Goal: Task Accomplishment & Management: Complete application form

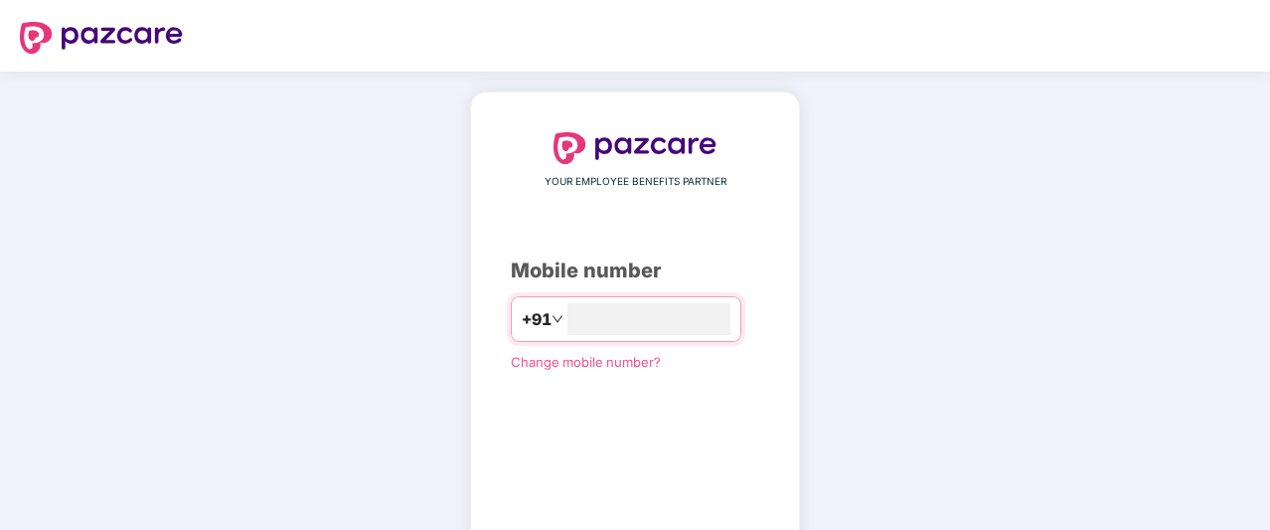
type input "*"
type input "**********"
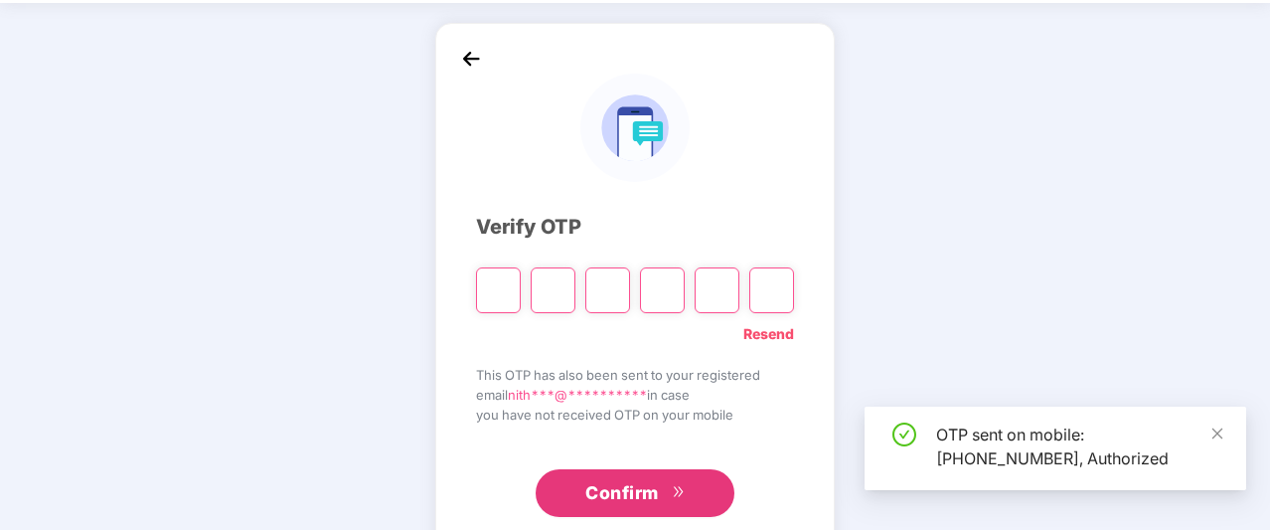
scroll to position [99, 0]
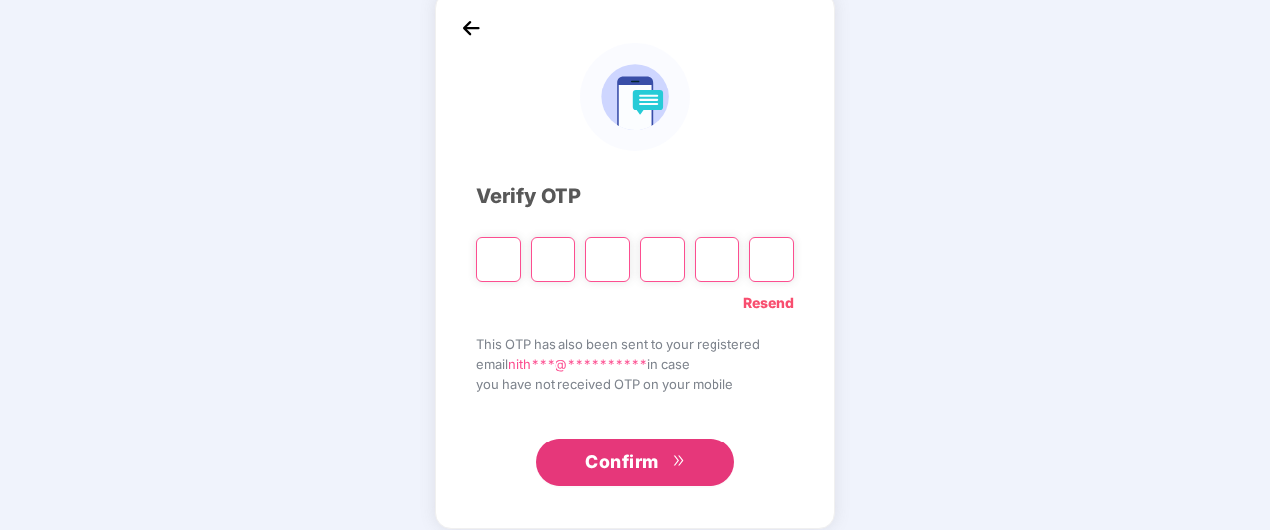
click at [505, 254] on input "Please enter verification code. Digit 1" at bounding box center [498, 260] width 45 height 46
type input "*"
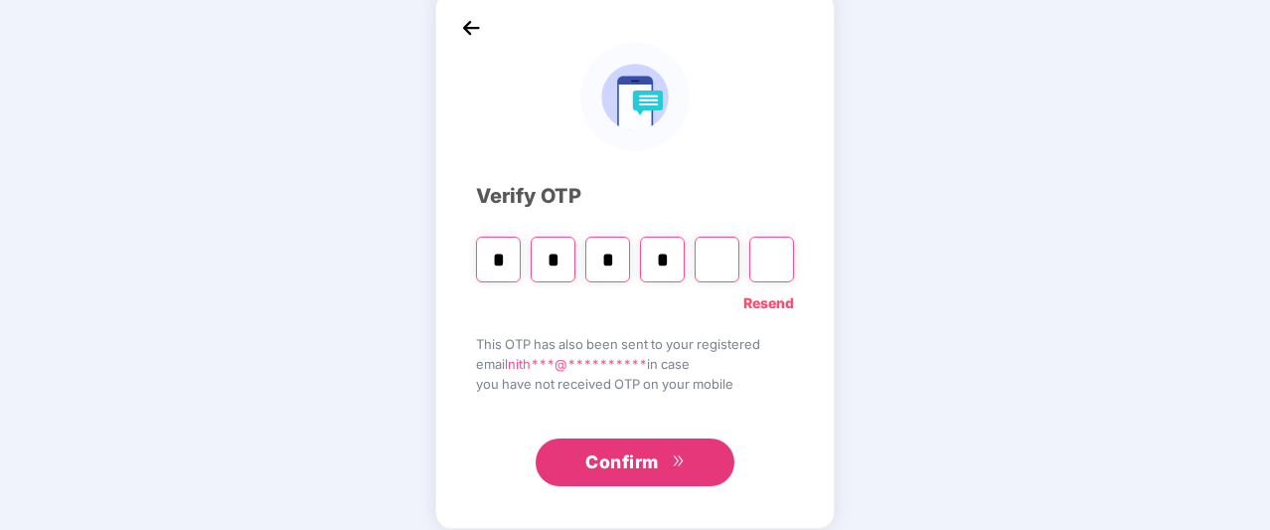
type input "*"
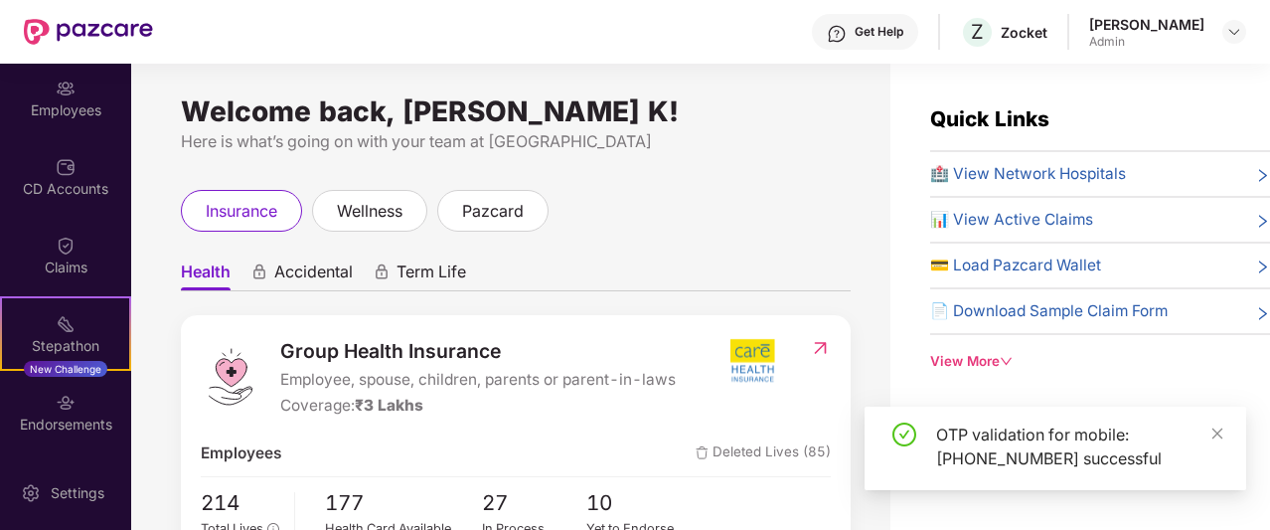
scroll to position [314, 0]
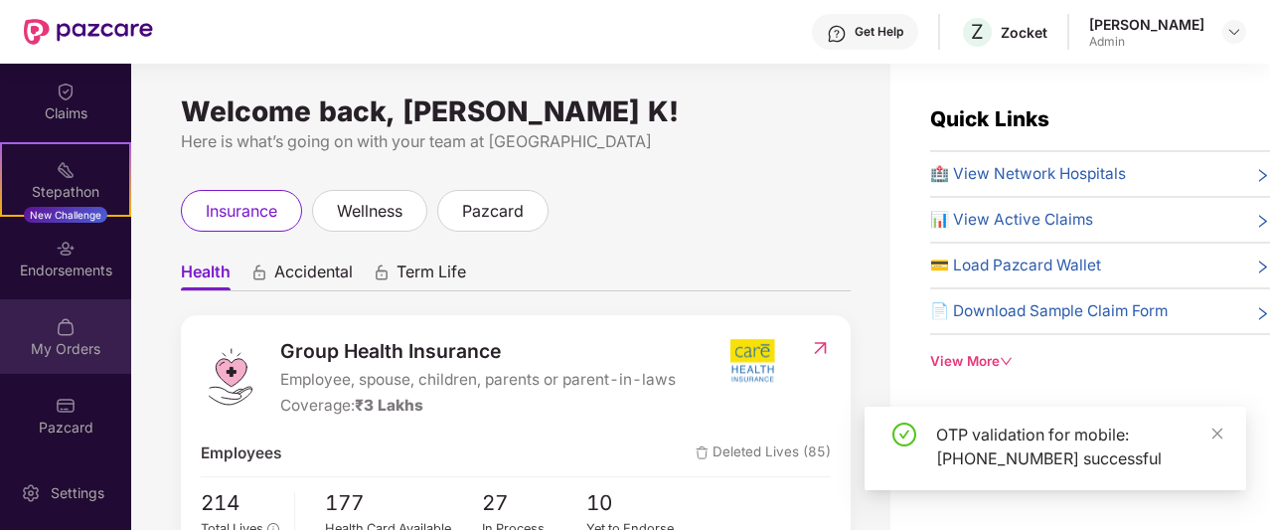
click at [66, 343] on div "My Orders" at bounding box center [65, 349] width 131 height 20
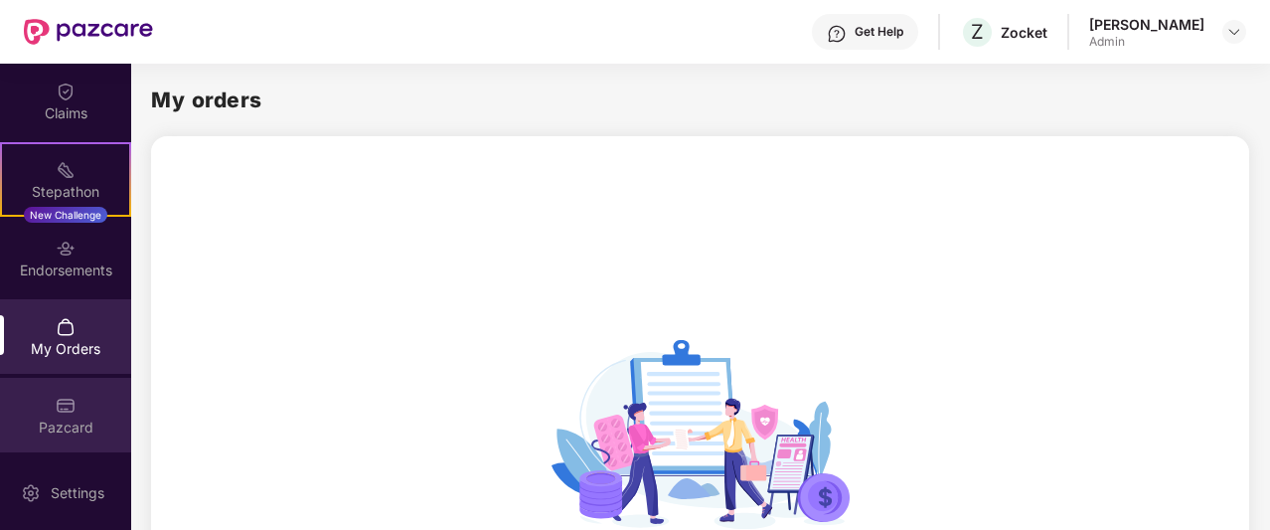
click at [70, 421] on div "Pazcard" at bounding box center [65, 428] width 131 height 20
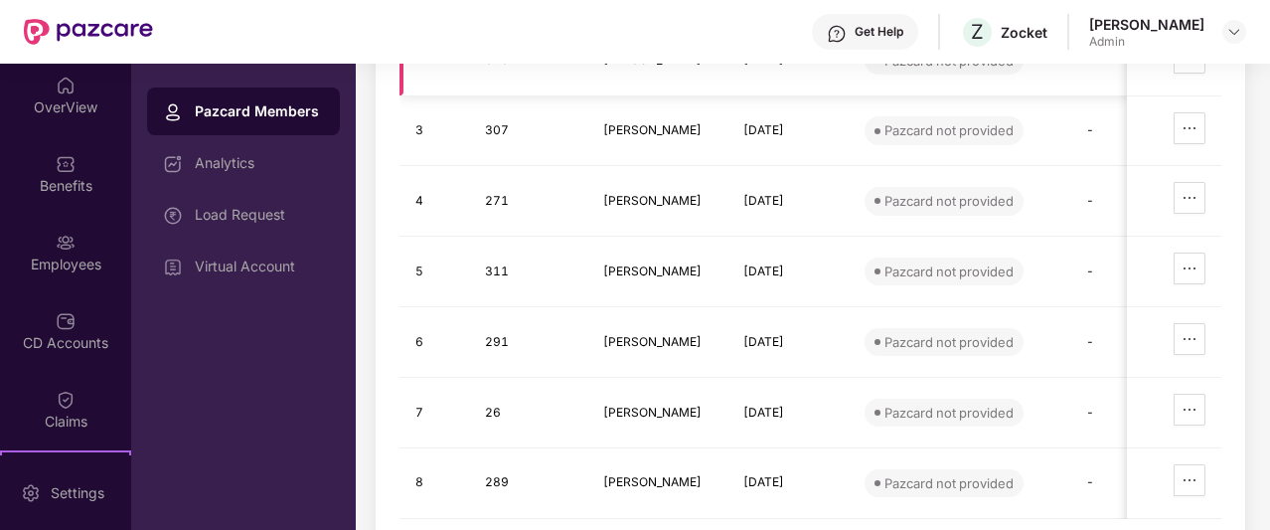
scroll to position [0, 0]
click at [882, 47] on div "Get Help" at bounding box center [865, 32] width 106 height 36
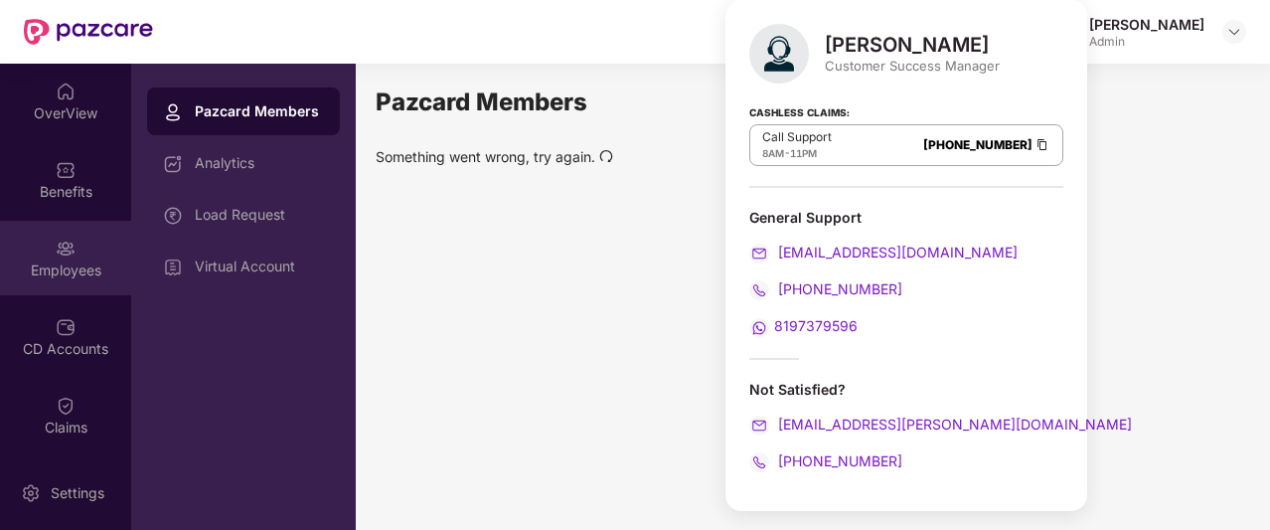
click at [70, 261] on div "Employees" at bounding box center [65, 270] width 131 height 20
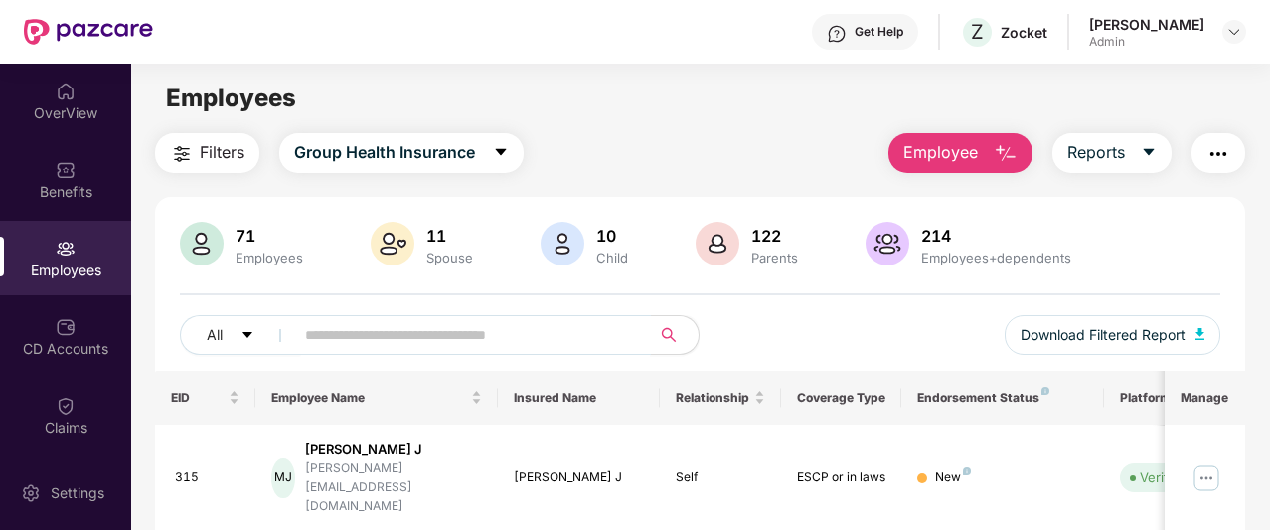
click at [453, 335] on input "text" at bounding box center [464, 335] width 319 height 30
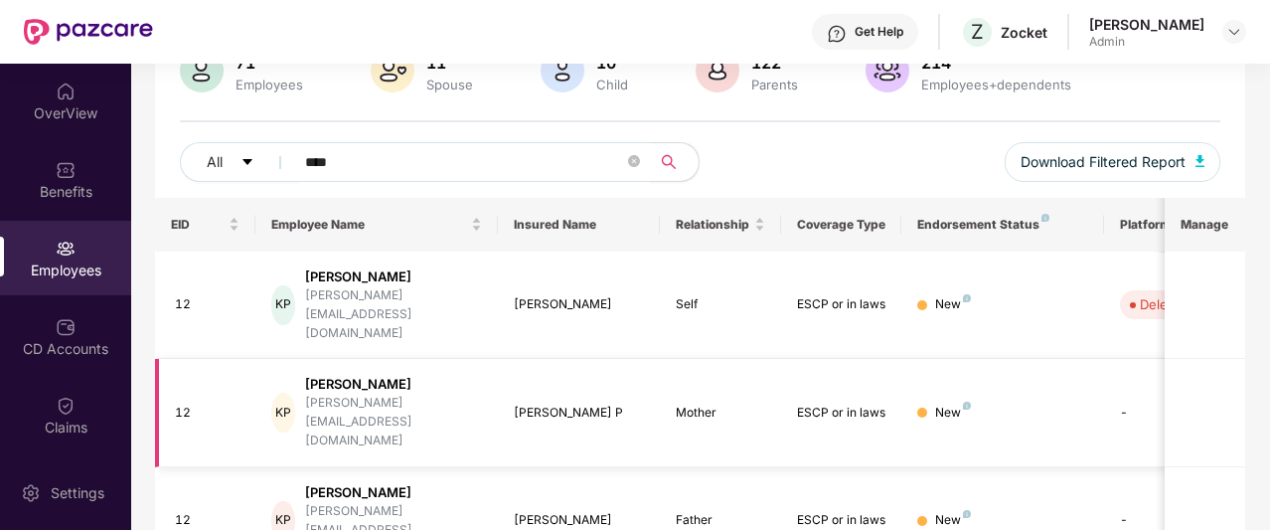
scroll to position [181, 0]
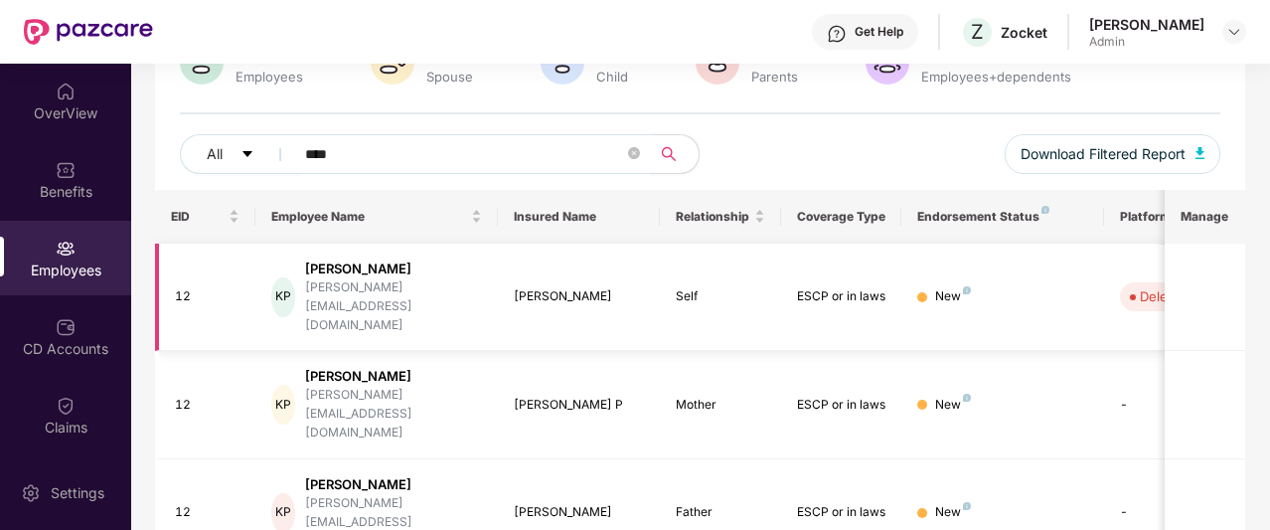
type input "****"
click at [357, 269] on div "[PERSON_NAME]" at bounding box center [393, 268] width 177 height 19
click at [1044, 291] on td "New" at bounding box center [1003, 298] width 202 height 108
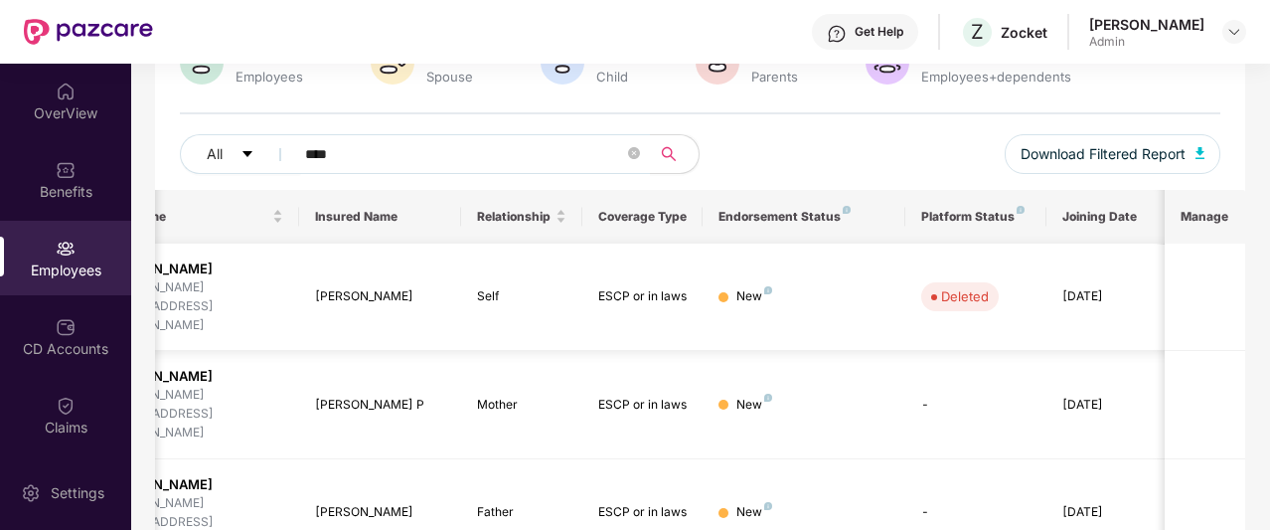
click at [962, 286] on div "Deleted" at bounding box center [965, 296] width 48 height 20
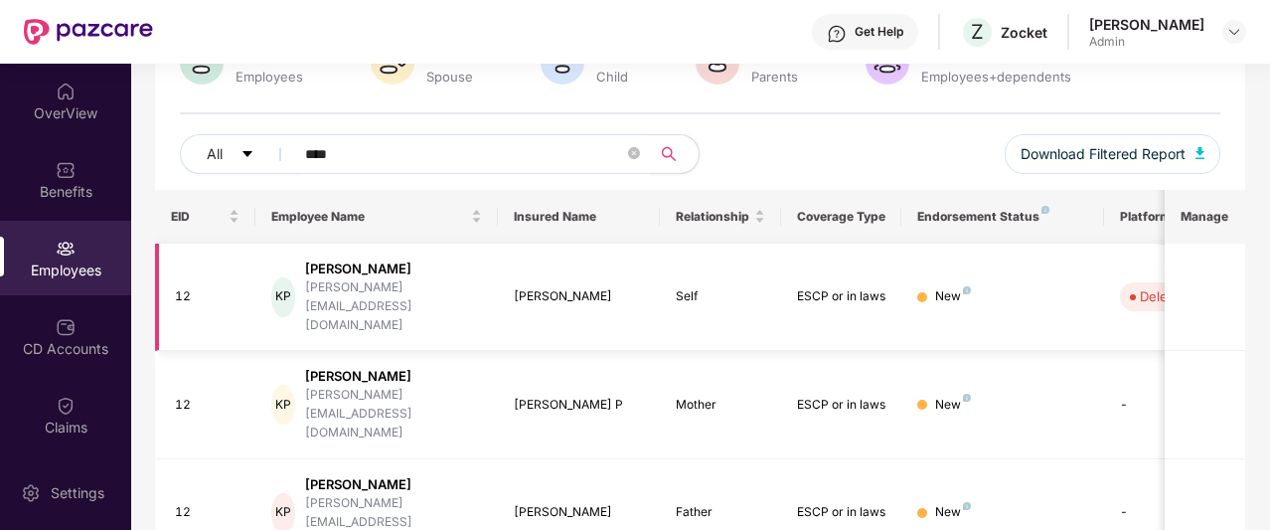
click at [409, 270] on div "[PERSON_NAME]" at bounding box center [393, 268] width 177 height 19
click at [180, 287] on div "12" at bounding box center [208, 296] width 66 height 19
click at [376, 265] on div "[PERSON_NAME]" at bounding box center [393, 268] width 177 height 19
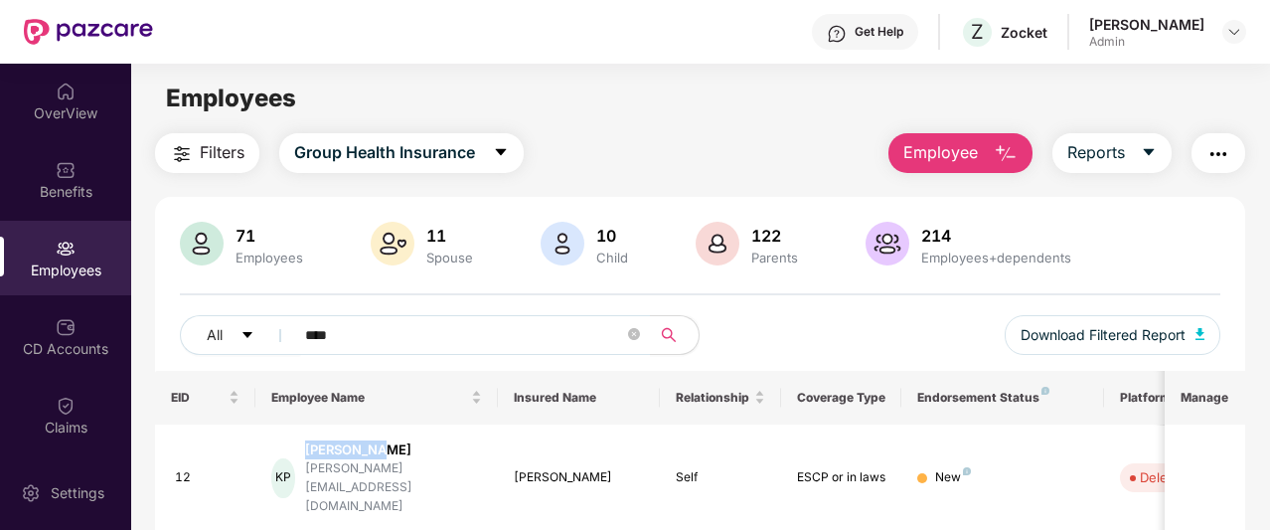
click at [982, 155] on button "Employee" at bounding box center [961, 153] width 144 height 40
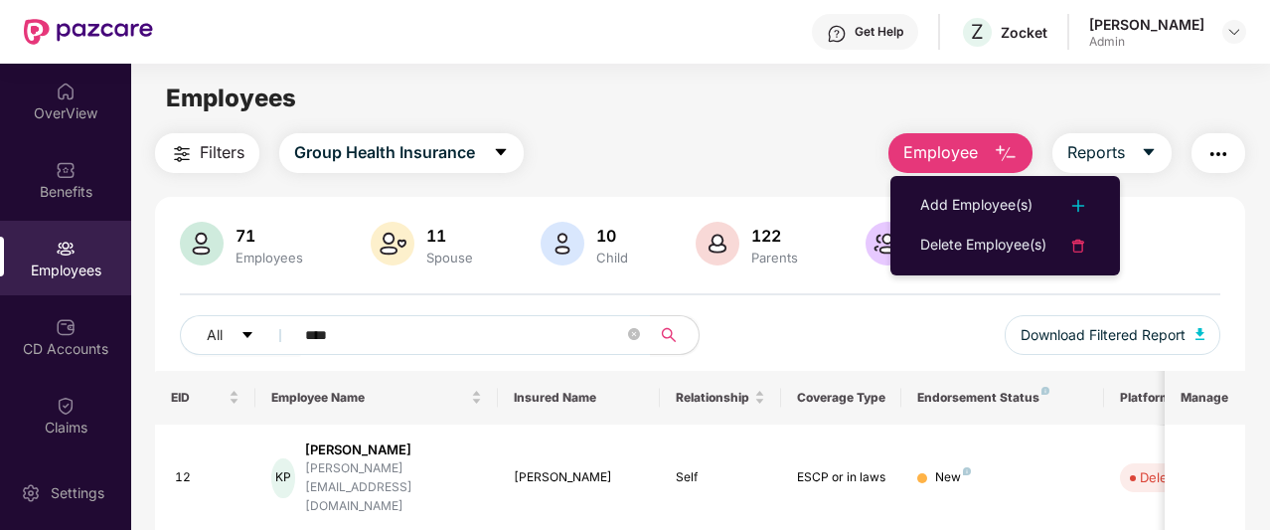
click at [692, 363] on div "All **** Download Filtered Report" at bounding box center [700, 343] width 1041 height 56
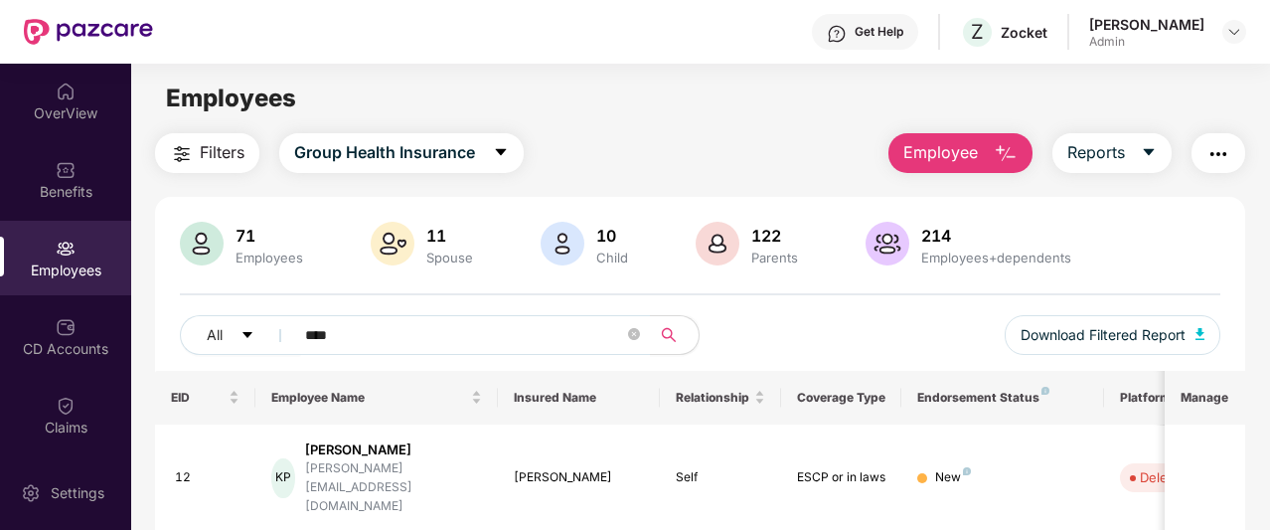
click at [1213, 143] on img "button" at bounding box center [1219, 154] width 24 height 24
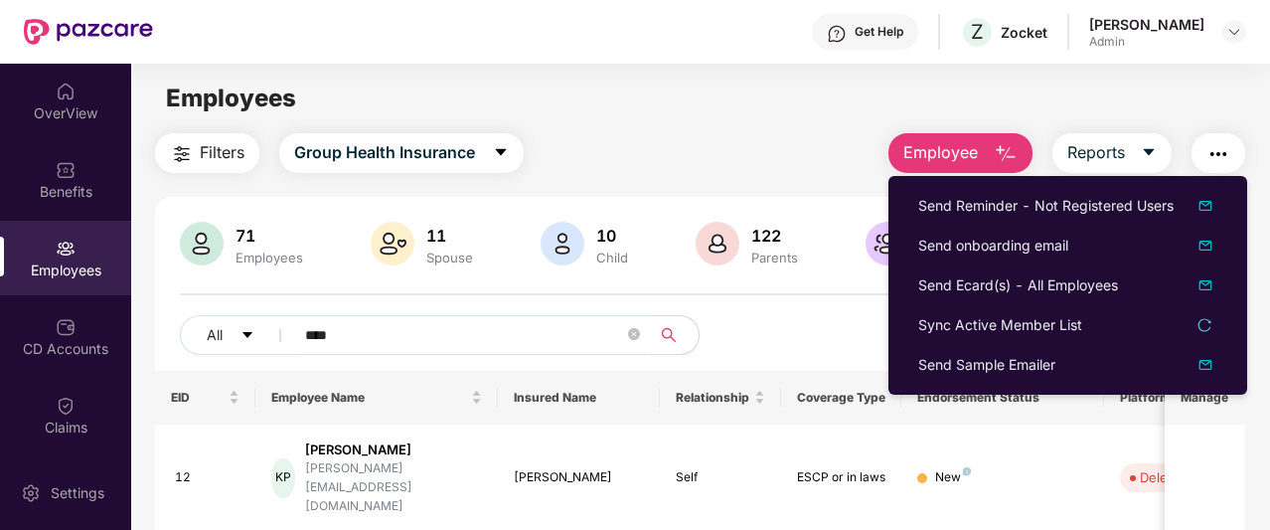
click at [815, 185] on div "Filters Group Health Insurance Employee Reports 71 Employees 11 Spouse 10 Child…" at bounding box center [700, 476] width 1091 height 687
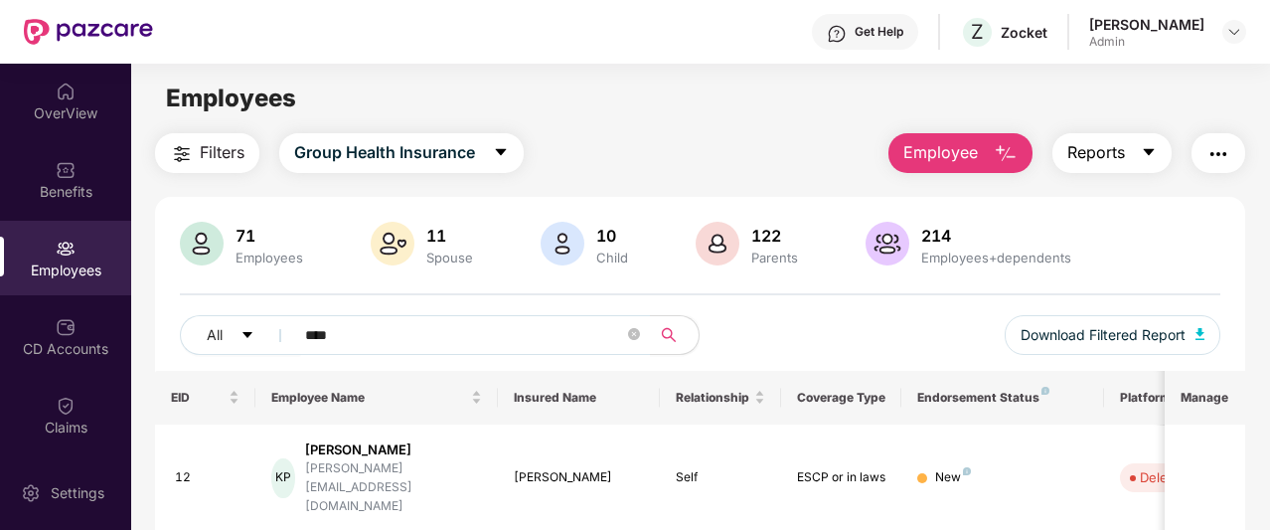
click at [1082, 166] on button "Reports" at bounding box center [1112, 153] width 119 height 40
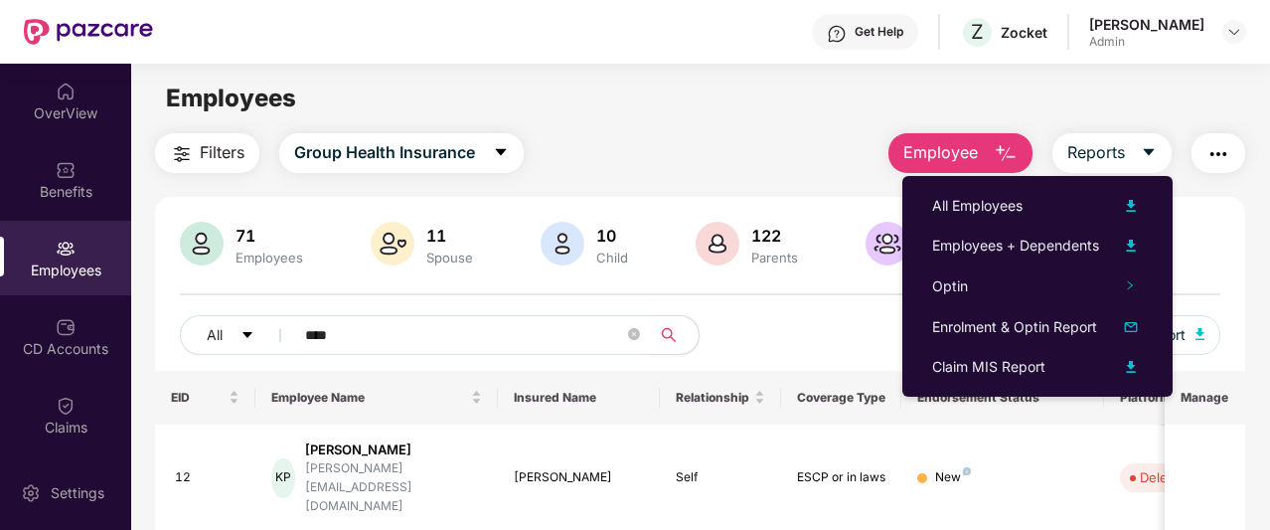
click at [771, 175] on div "Filters Group Health Insurance Employee Reports 71 Employees 11 Spouse 10 Child…" at bounding box center [700, 476] width 1091 height 687
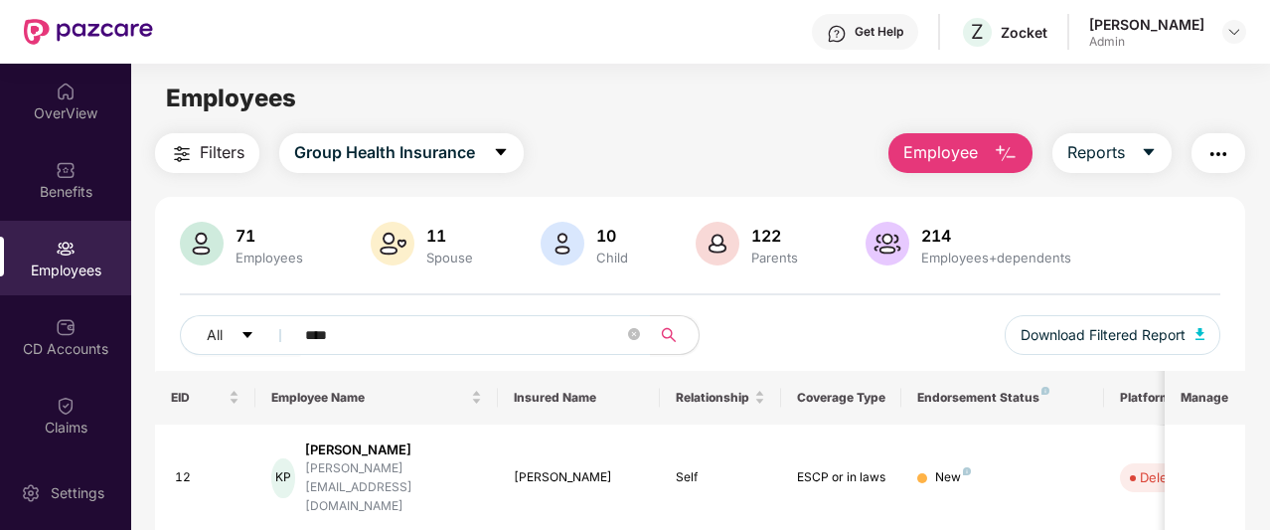
click at [227, 150] on span "Filters" at bounding box center [222, 152] width 45 height 25
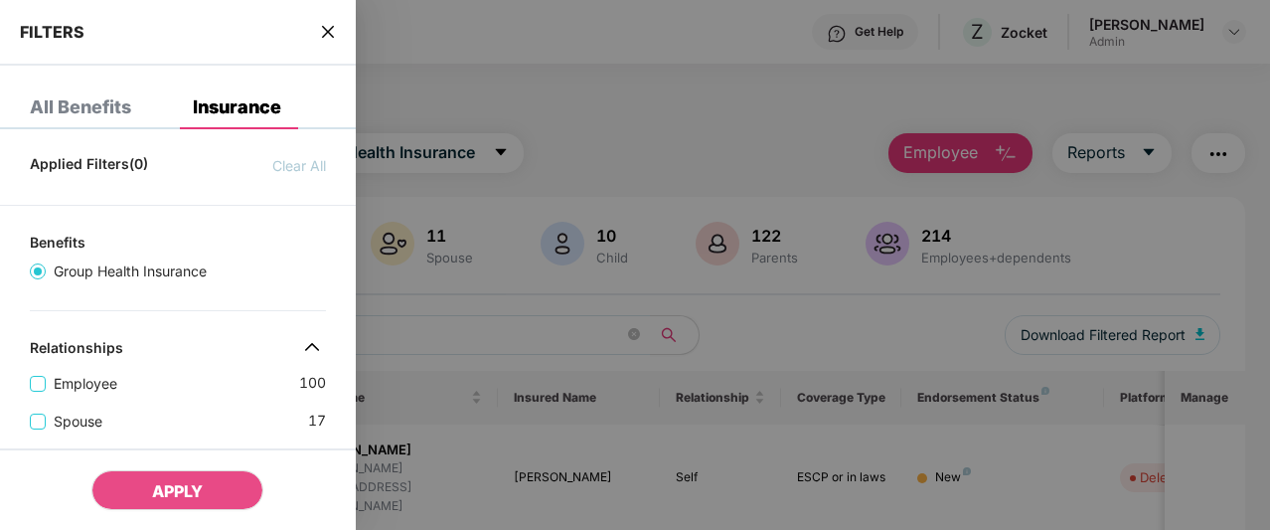
click at [320, 44] on div "FILTERS" at bounding box center [178, 33] width 356 height 66
click at [323, 32] on icon "close" at bounding box center [328, 32] width 16 height 16
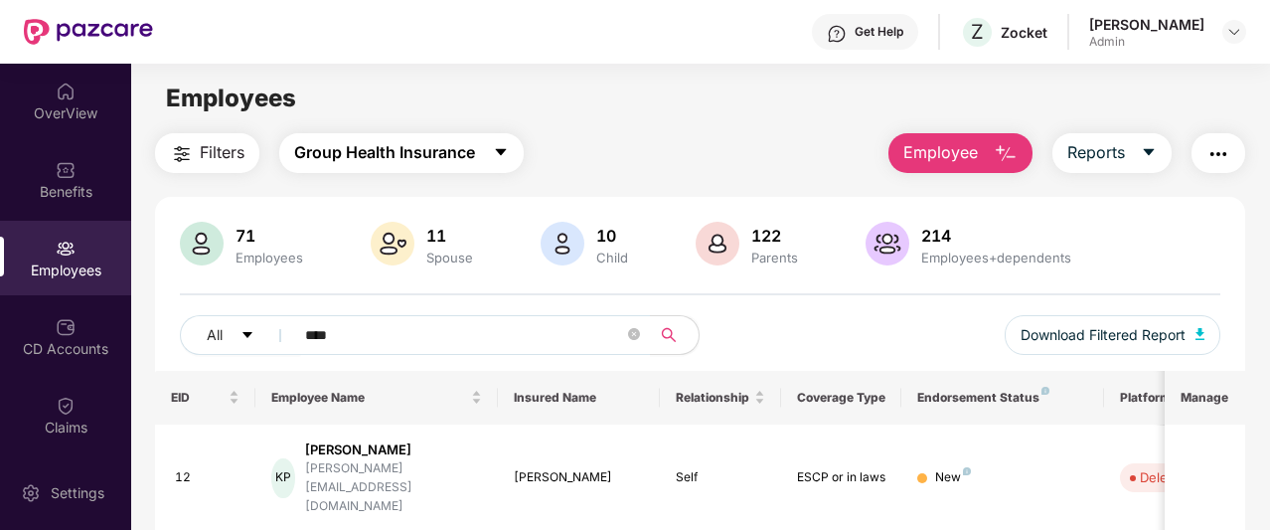
click at [390, 148] on span "Group Health Insurance" at bounding box center [384, 152] width 181 height 25
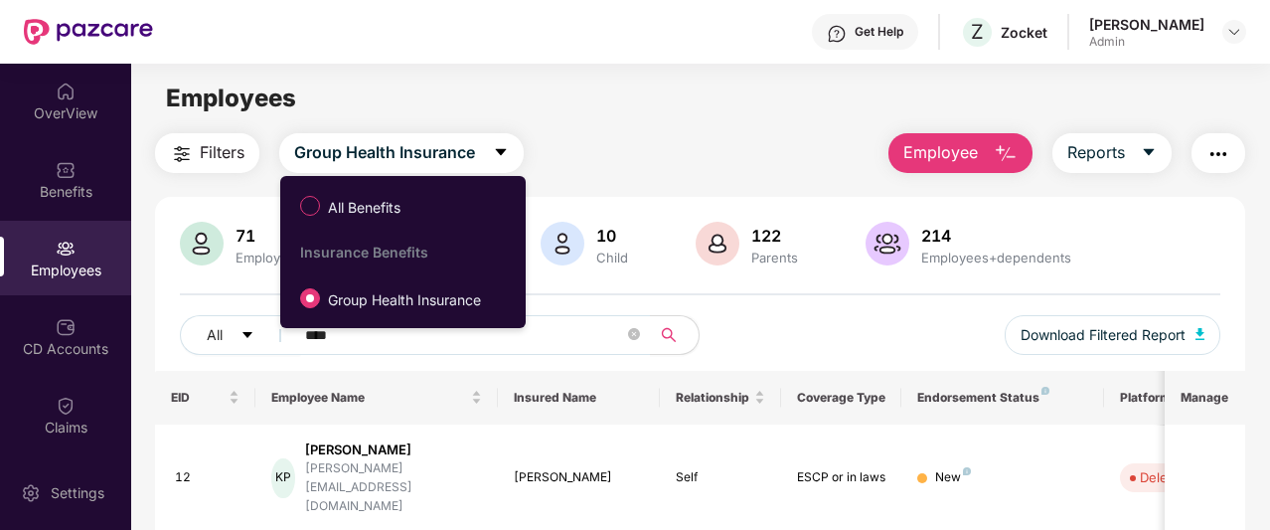
click at [614, 107] on div "Employees" at bounding box center [700, 99] width 1138 height 38
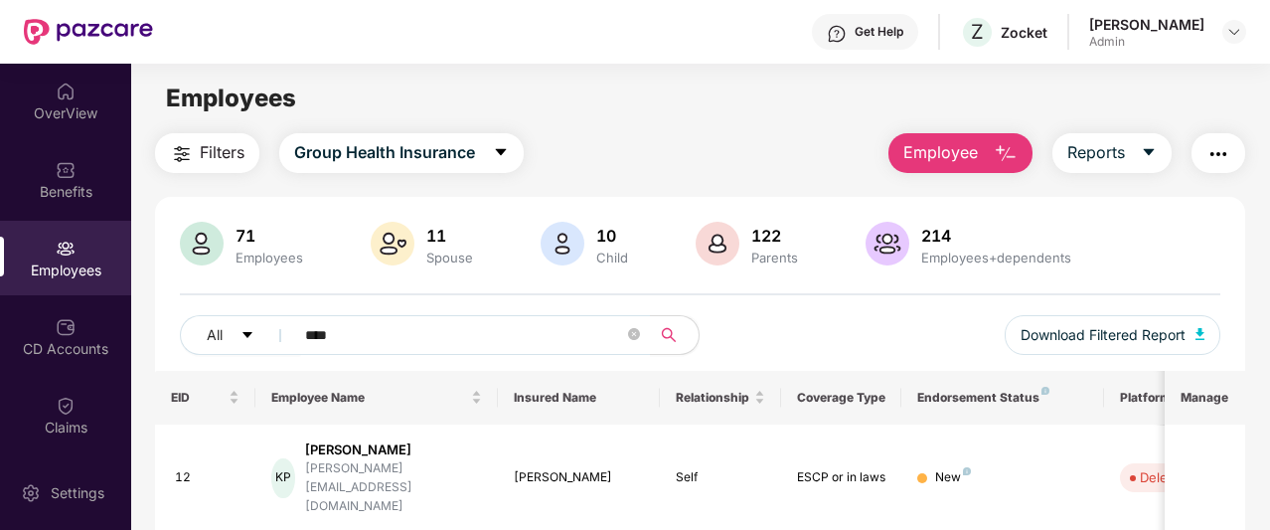
click at [927, 166] on button "Employee" at bounding box center [961, 153] width 144 height 40
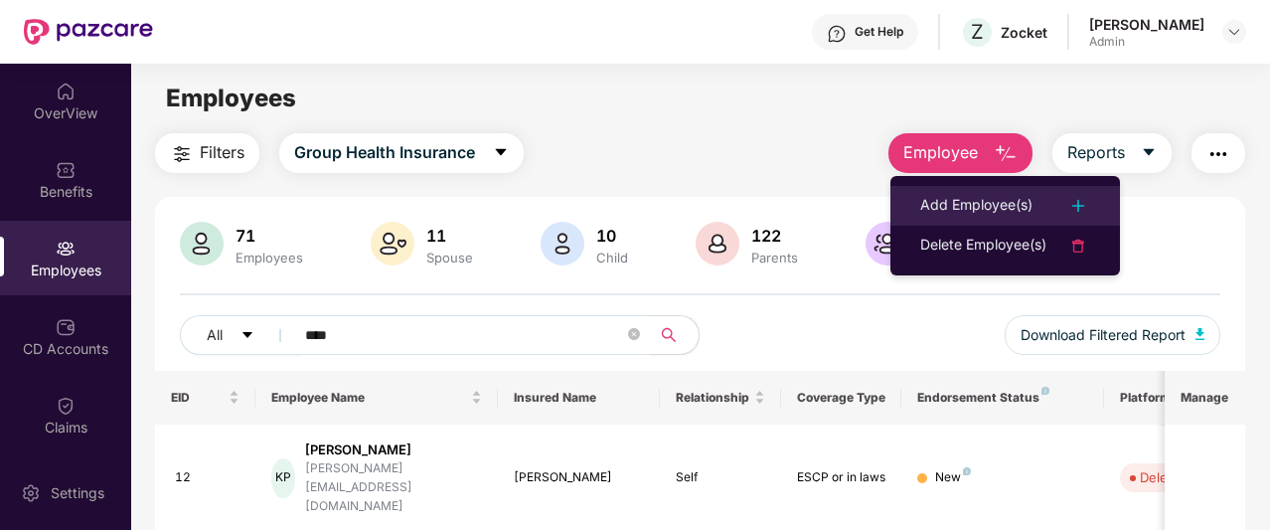
click at [930, 197] on div "Add Employee(s)" at bounding box center [977, 206] width 112 height 24
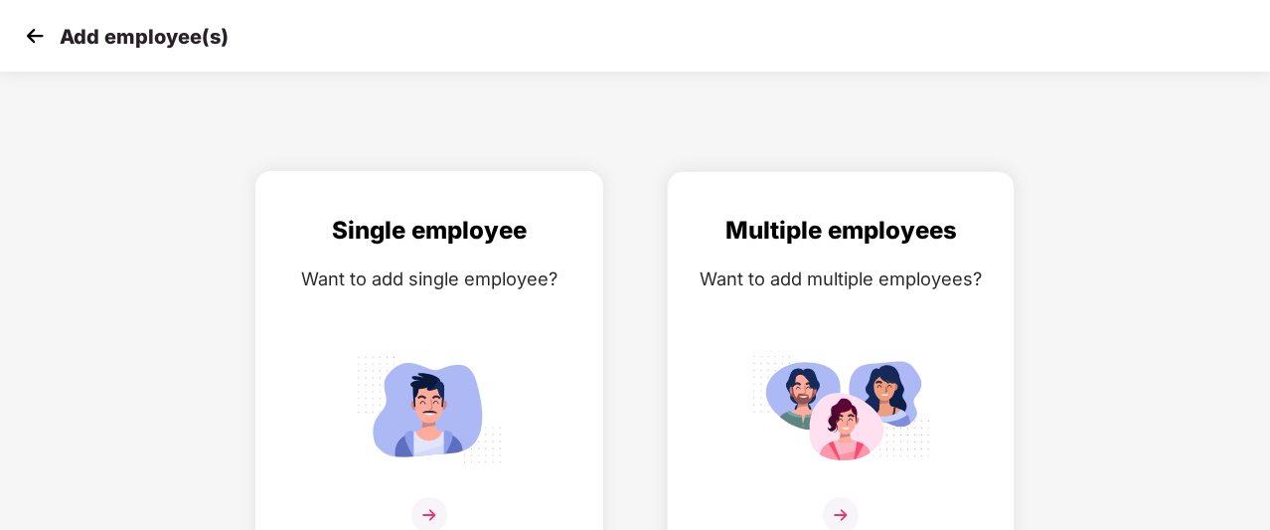
click at [374, 313] on div "Single employee Want to add single employee?" at bounding box center [429, 385] width 306 height 346
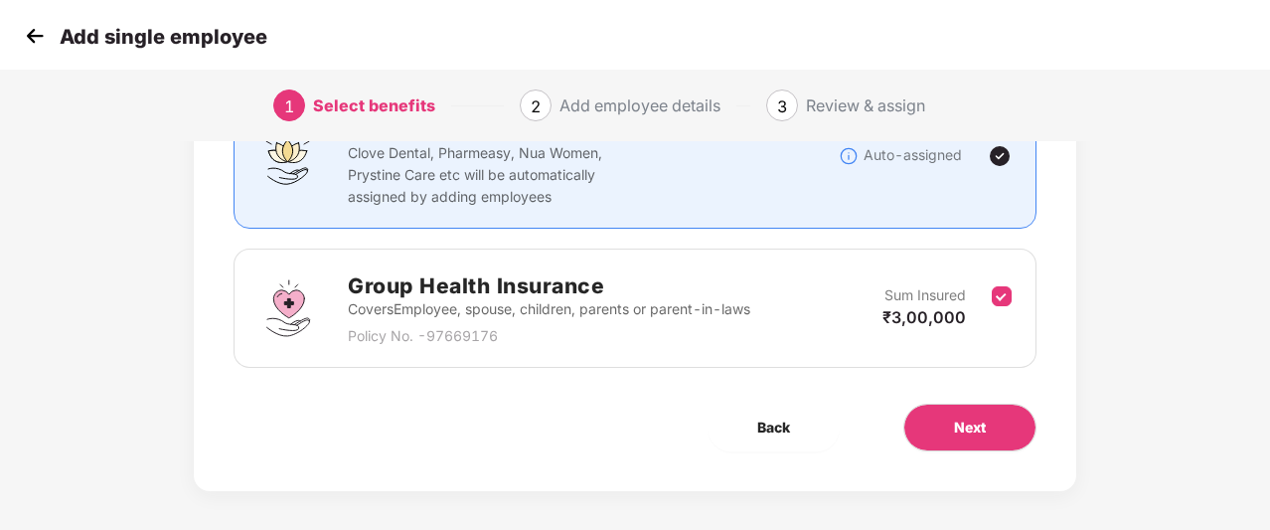
scroll to position [199, 0]
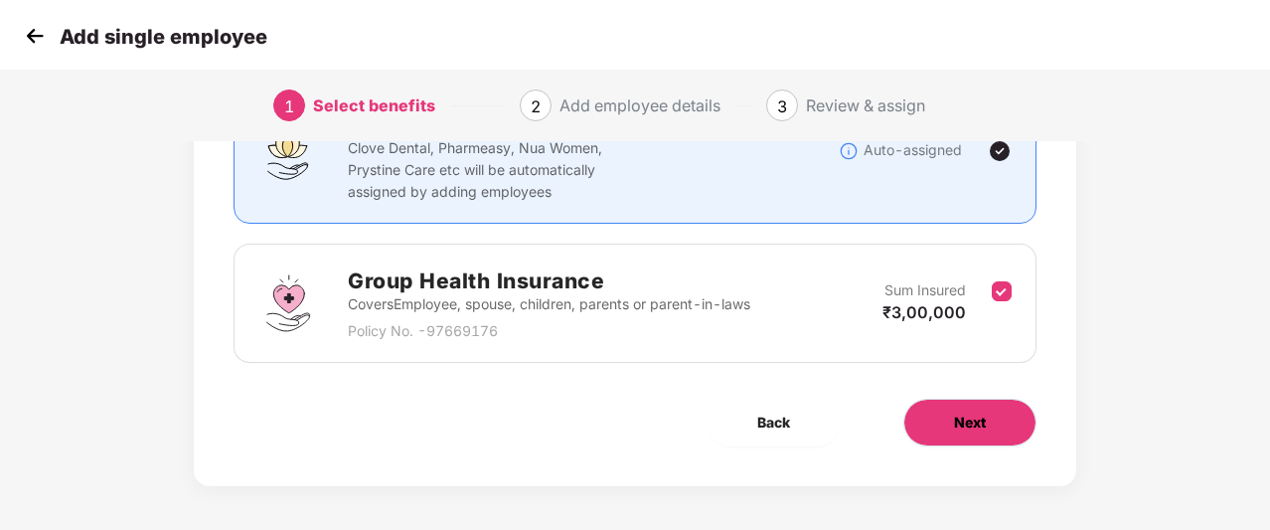
click at [965, 428] on span "Next" at bounding box center [970, 423] width 32 height 22
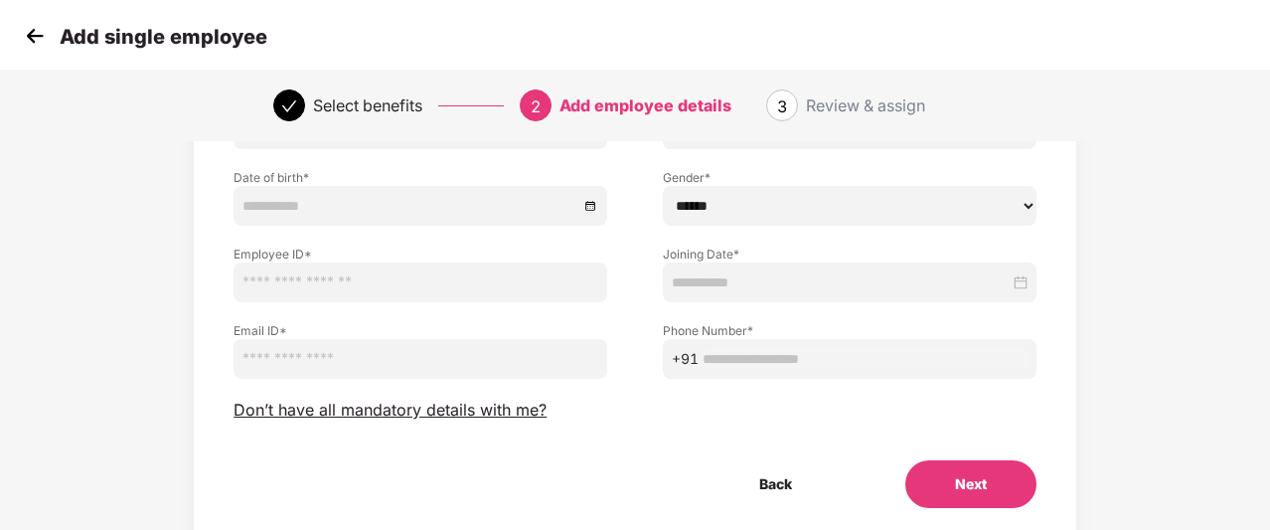
scroll to position [0, 0]
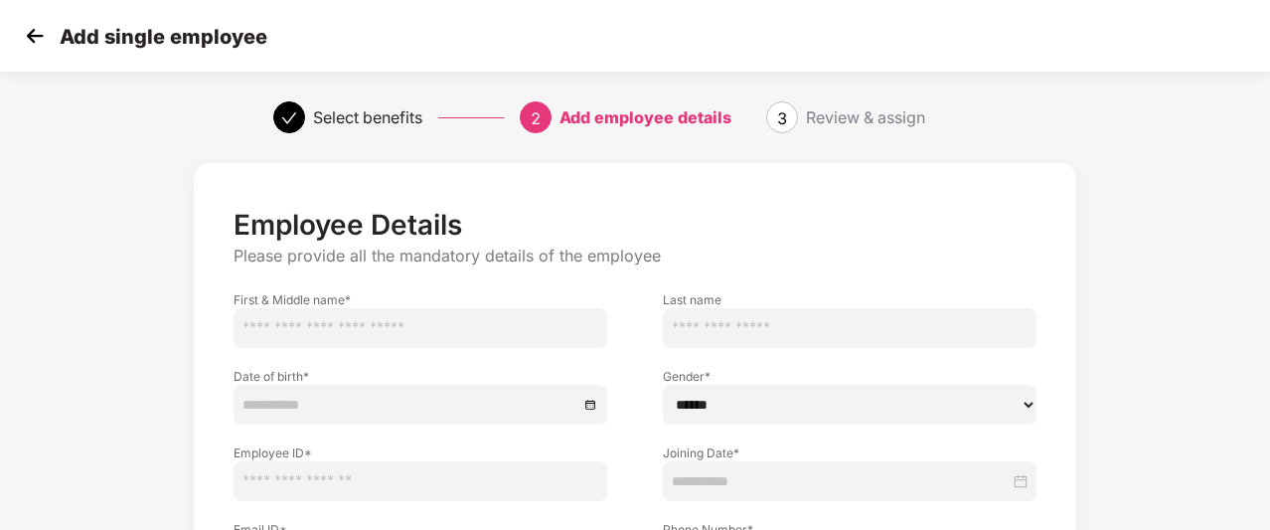
click at [505, 334] on input "text" at bounding box center [421, 328] width 374 height 40
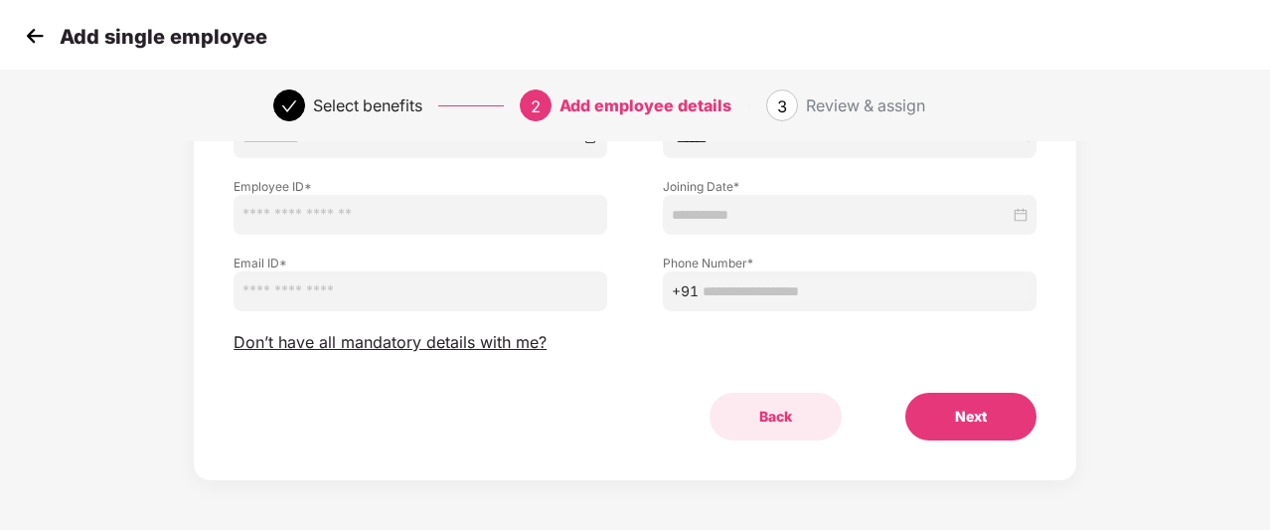
type input "*********"
click at [752, 408] on button "Back" at bounding box center [776, 417] width 132 height 48
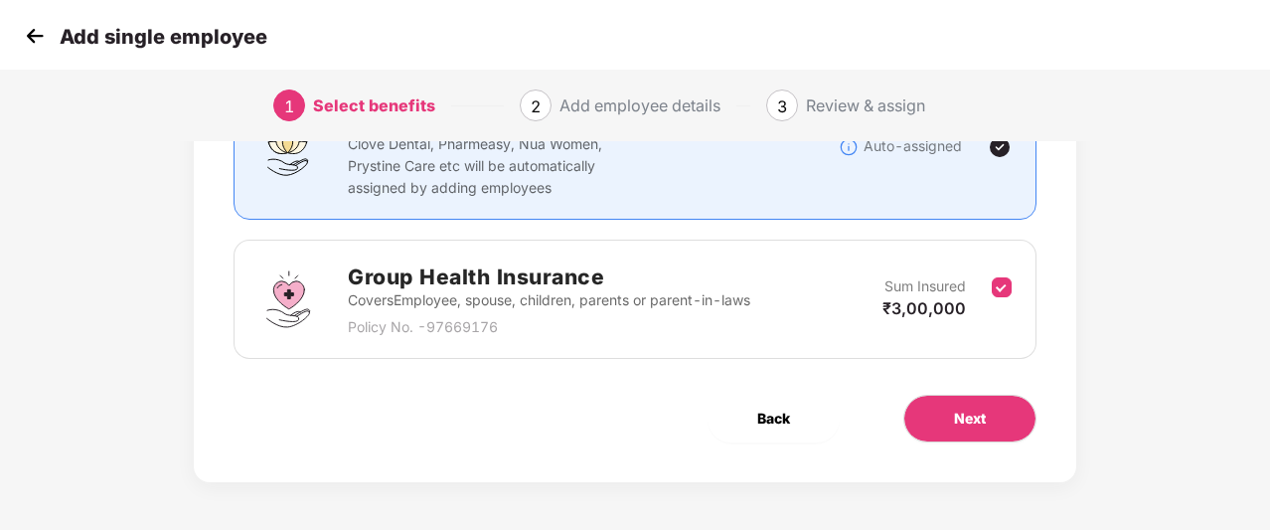
click at [752, 408] on button "Back" at bounding box center [774, 419] width 132 height 48
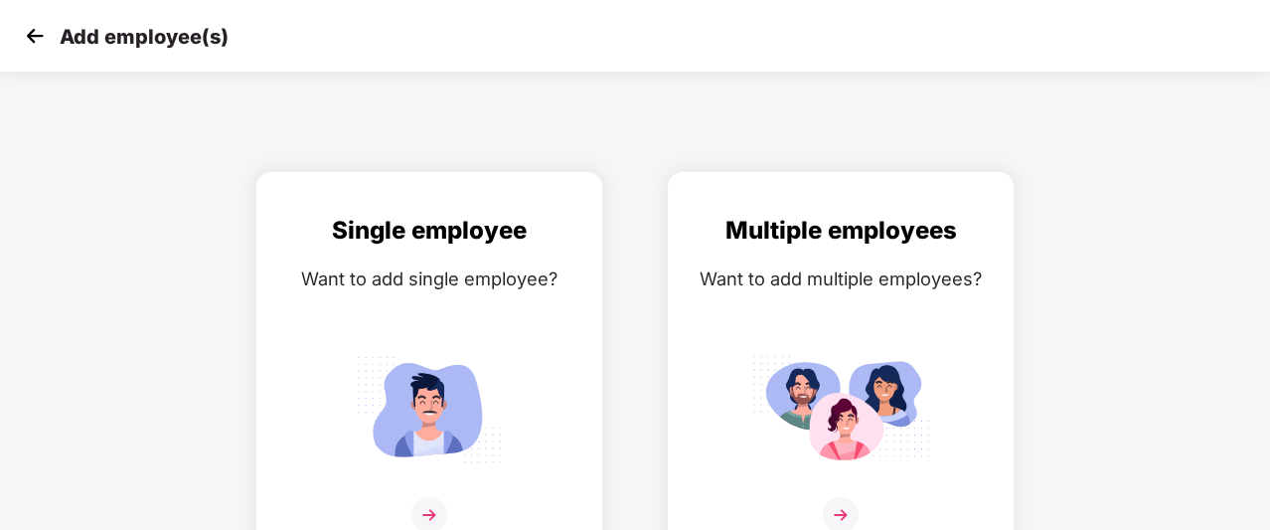
click at [10, 33] on div "Add employee(s)" at bounding box center [635, 36] width 1270 height 72
click at [32, 45] on img at bounding box center [35, 36] width 30 height 30
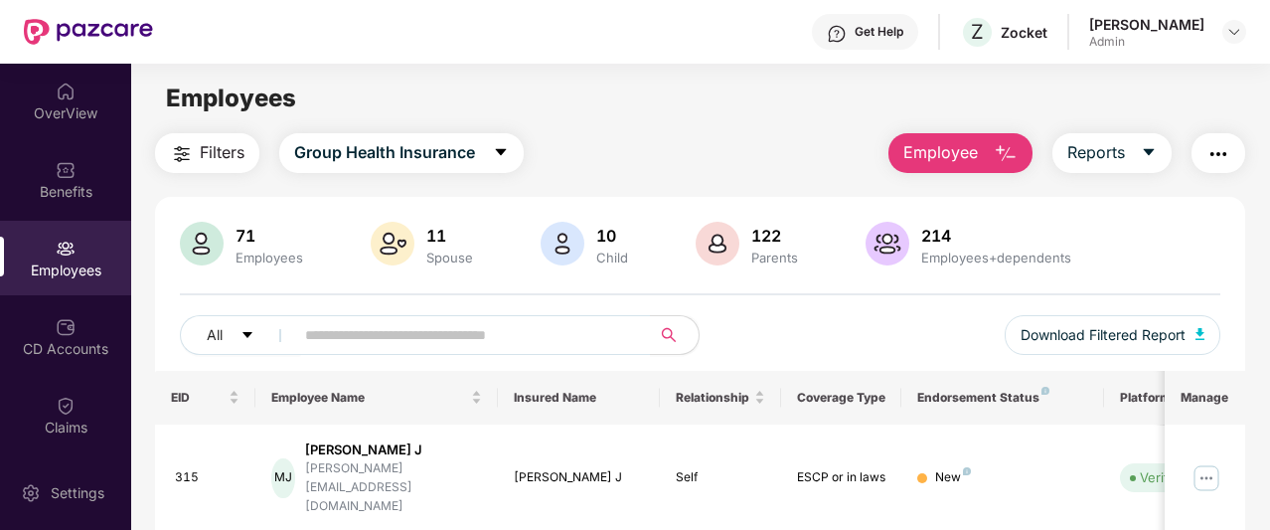
click at [1201, 142] on button "button" at bounding box center [1219, 153] width 54 height 40
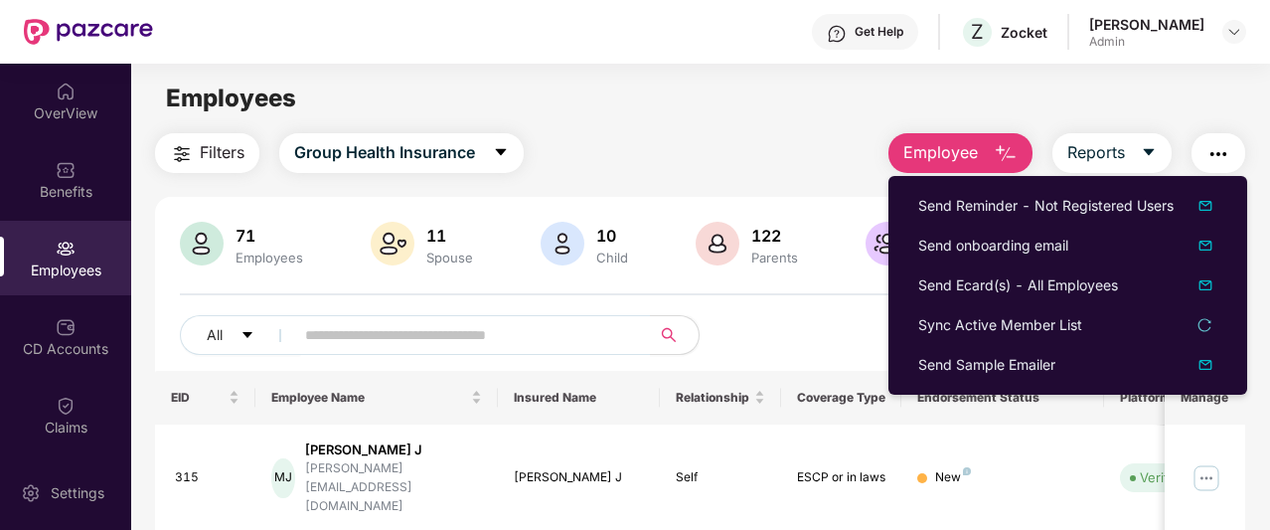
click at [746, 156] on div "Filters Group Health Insurance Employee Reports" at bounding box center [700, 153] width 1091 height 40
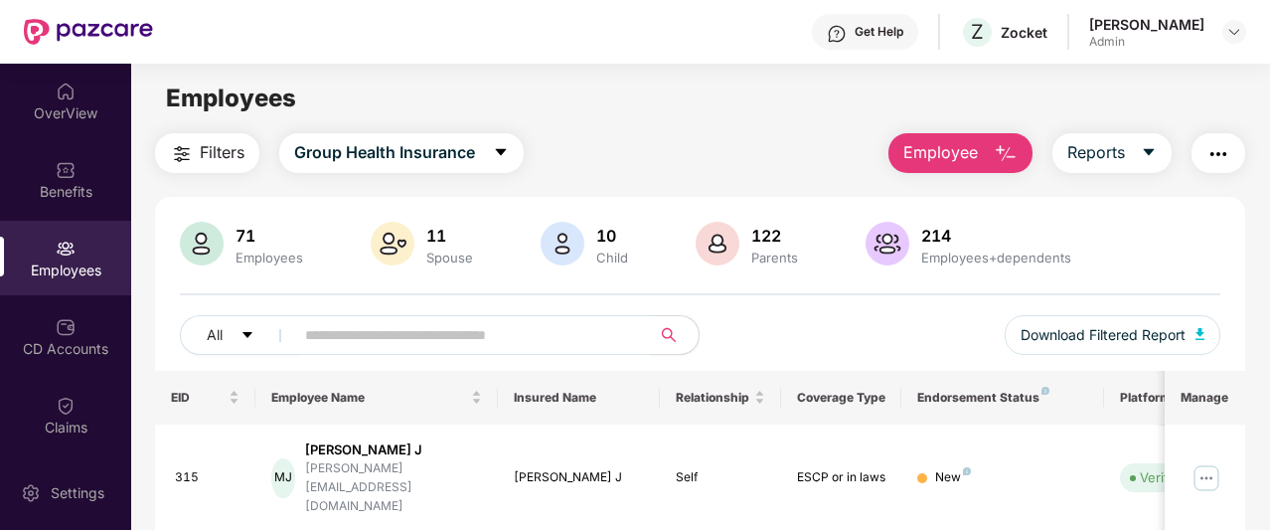
click at [930, 147] on span "Employee" at bounding box center [941, 152] width 75 height 25
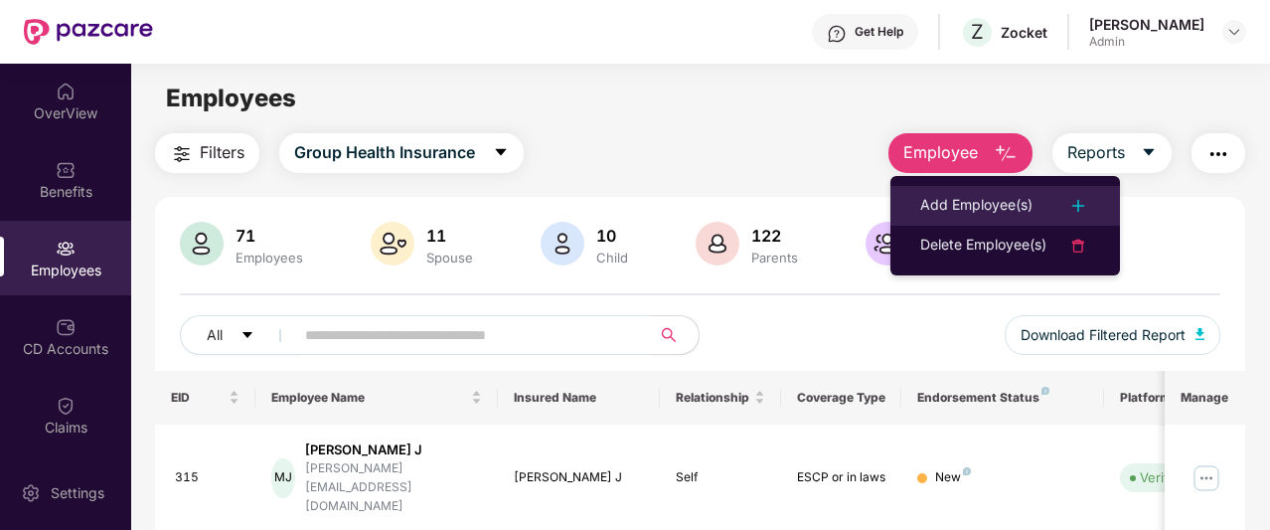
click at [943, 203] on div "Add Employee(s)" at bounding box center [977, 206] width 112 height 24
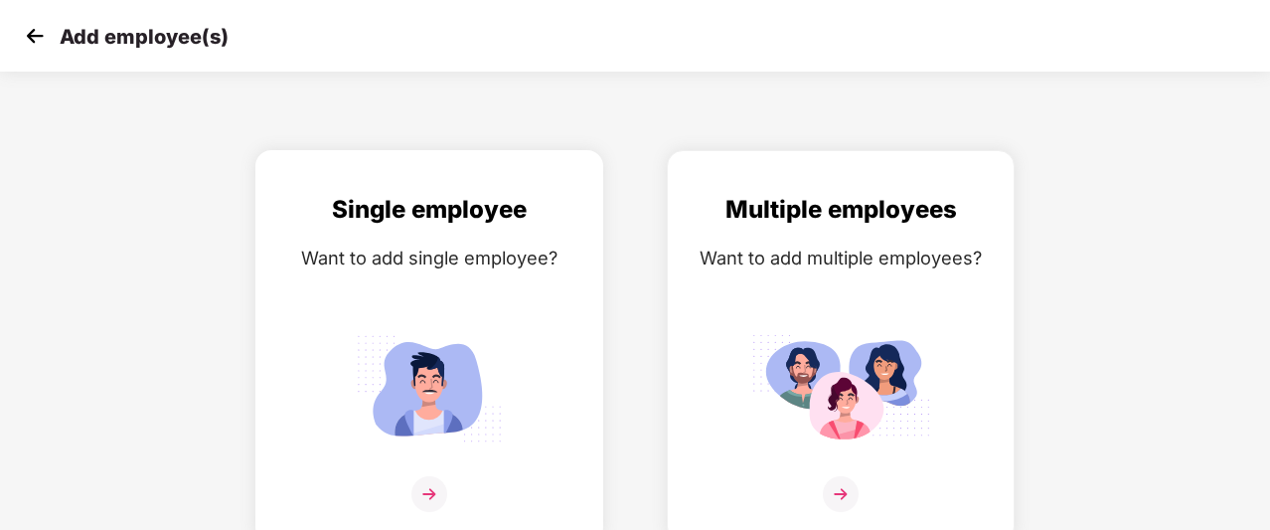
scroll to position [32, 0]
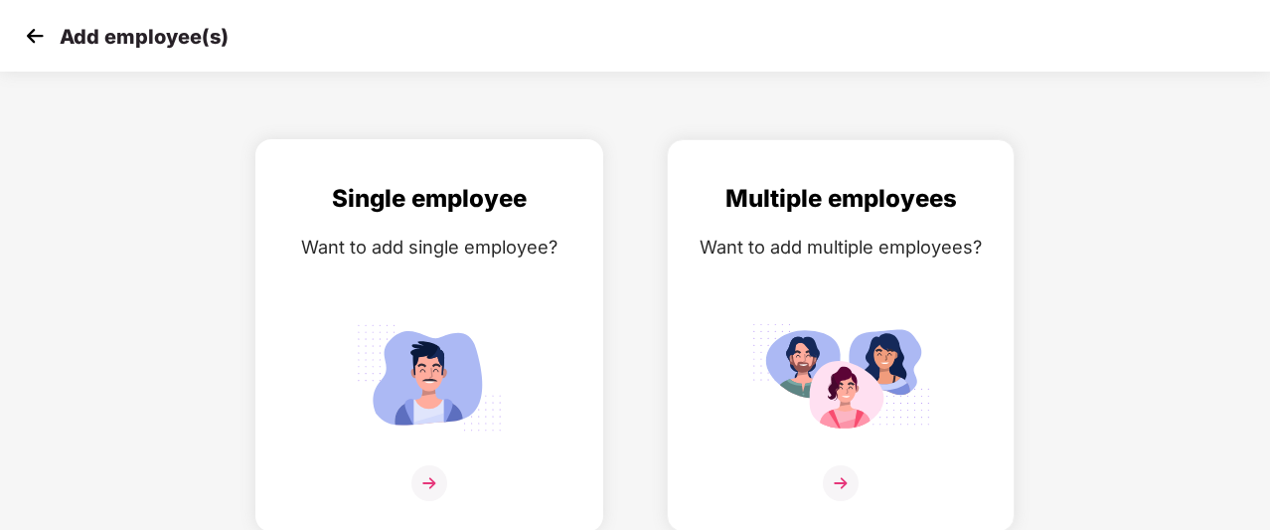
click at [451, 299] on div "Single employee Want to add single employee?" at bounding box center [429, 353] width 306 height 346
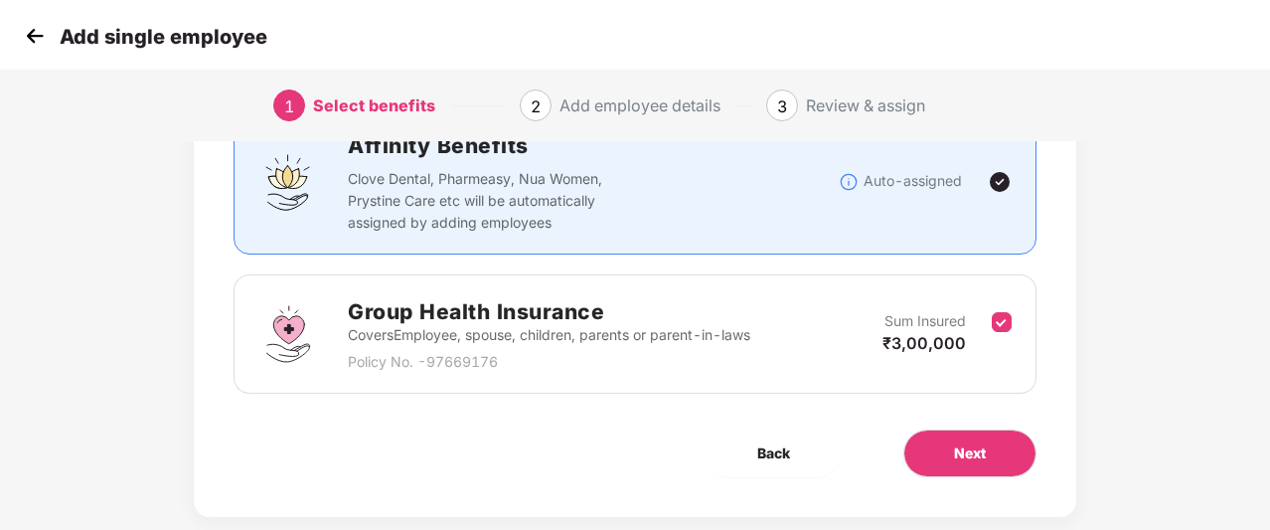
scroll to position [203, 0]
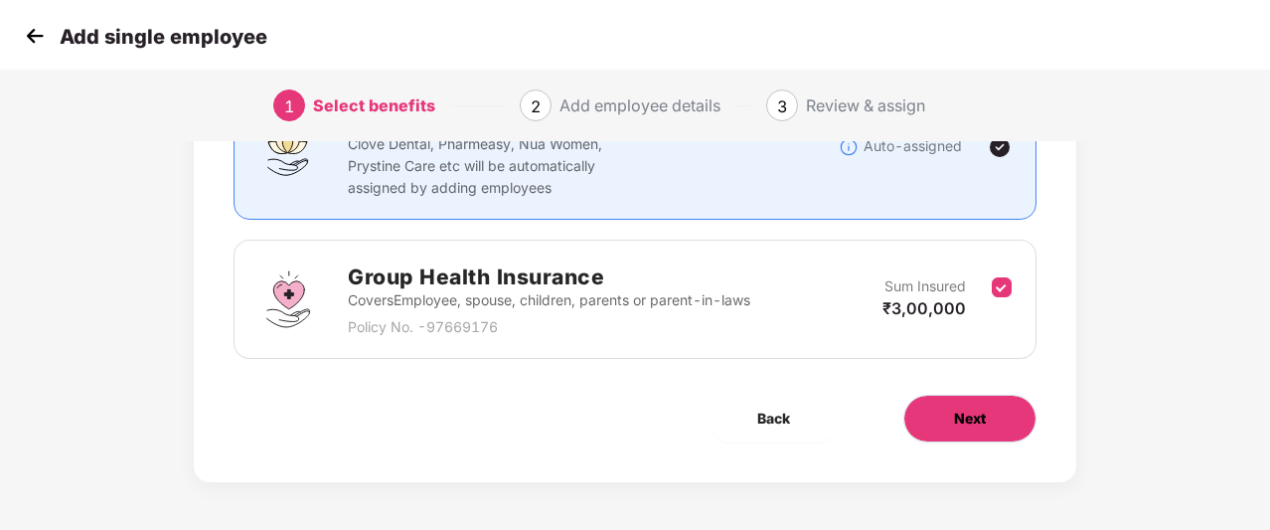
click at [954, 410] on span "Next" at bounding box center [970, 419] width 32 height 22
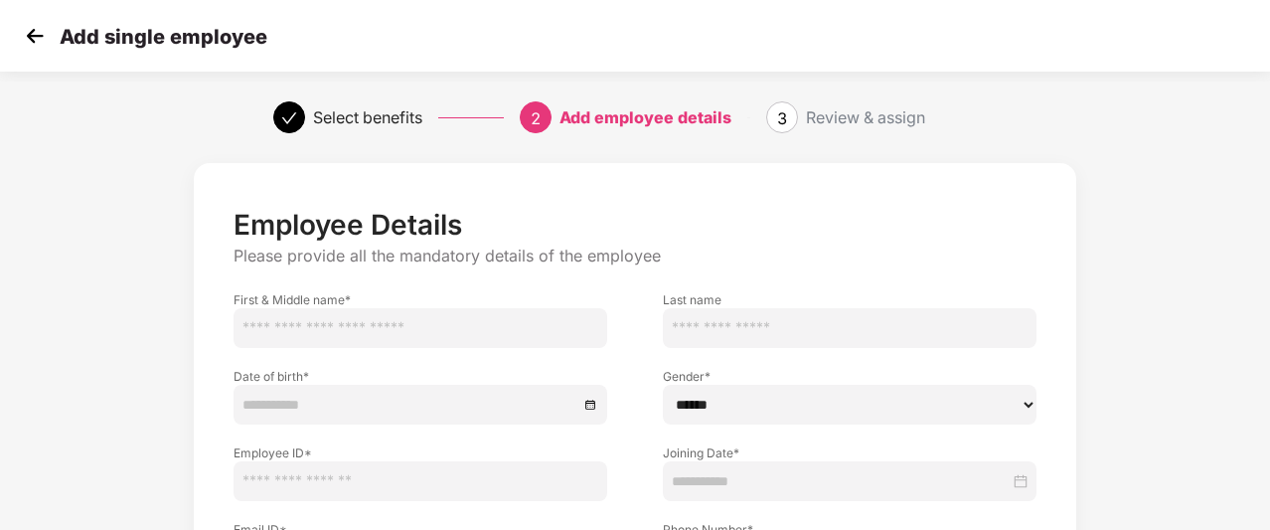
click at [443, 333] on input "text" at bounding box center [421, 328] width 374 height 40
click at [30, 37] on img at bounding box center [35, 36] width 30 height 30
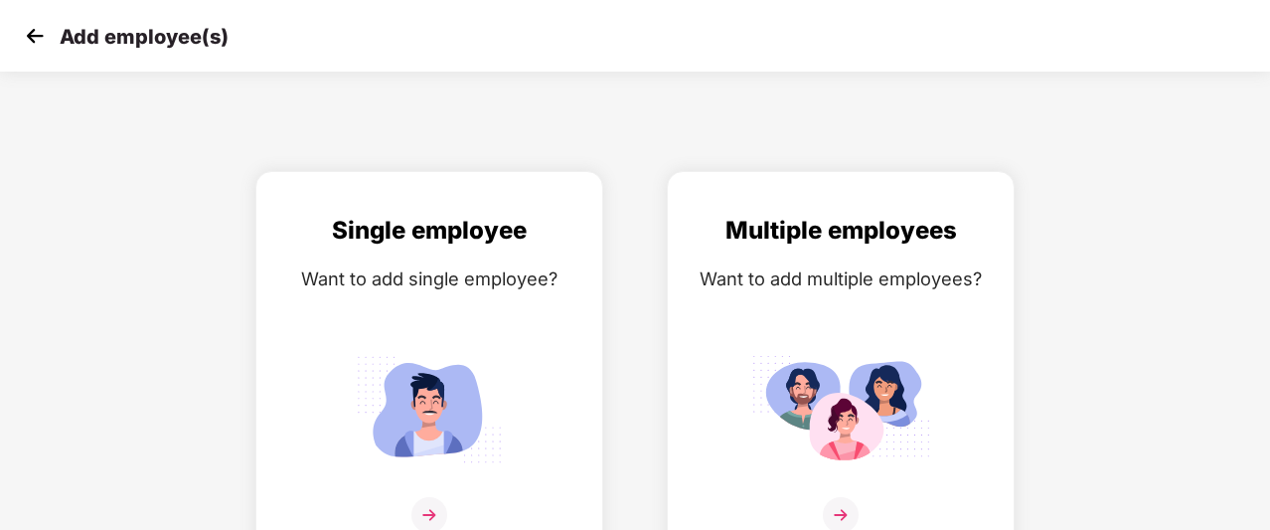
click at [30, 37] on img at bounding box center [35, 36] width 30 height 30
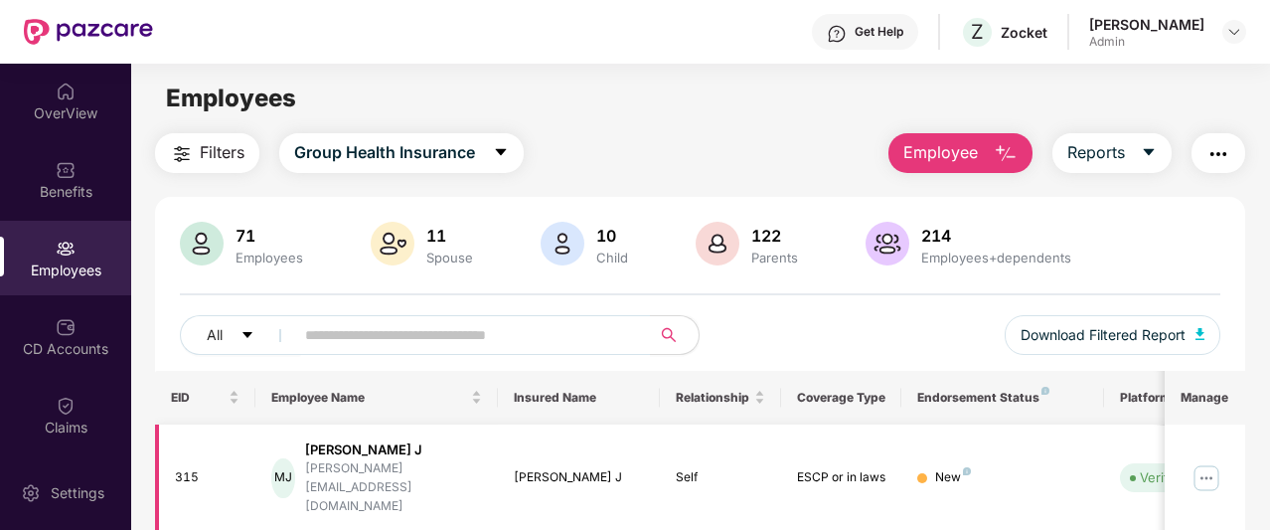
click at [1203, 462] on img at bounding box center [1207, 478] width 32 height 32
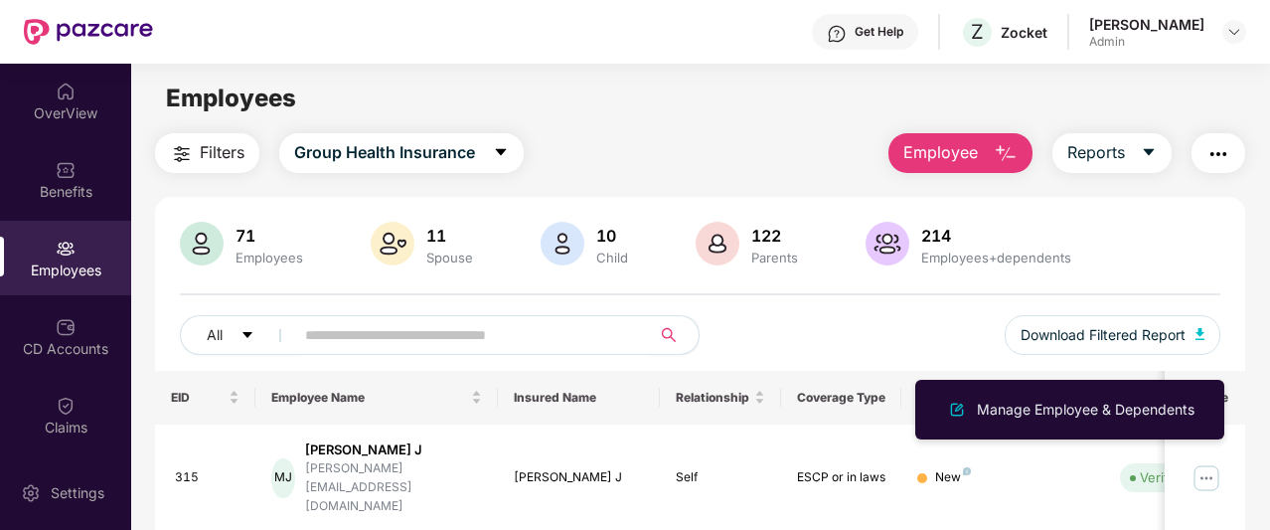
click at [682, 321] on button "button" at bounding box center [675, 335] width 50 height 40
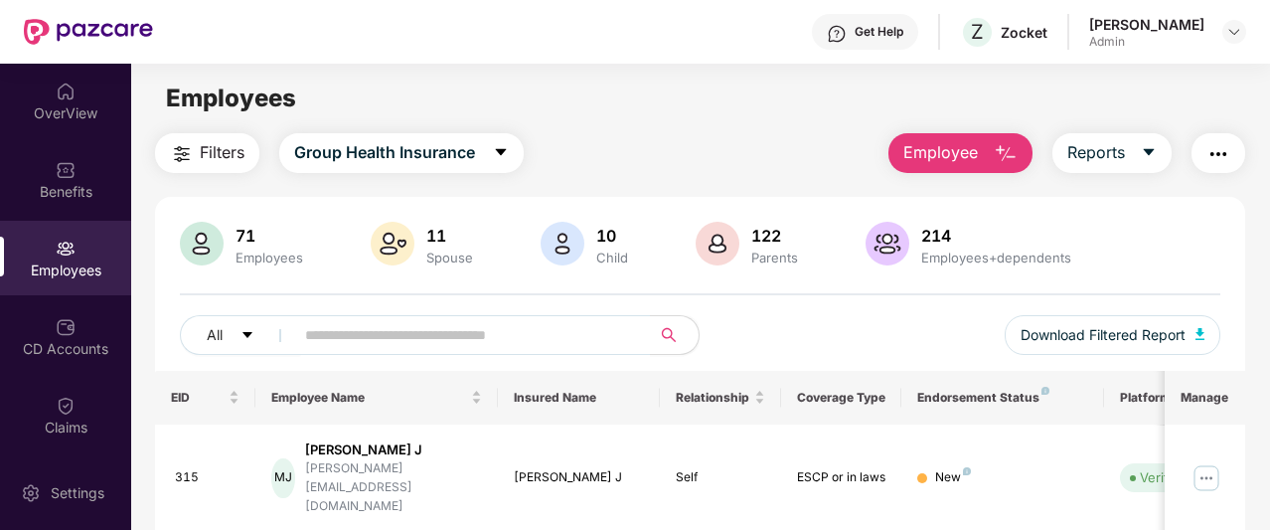
click at [750, 323] on div "All Download Filtered Report" at bounding box center [700, 343] width 1041 height 56
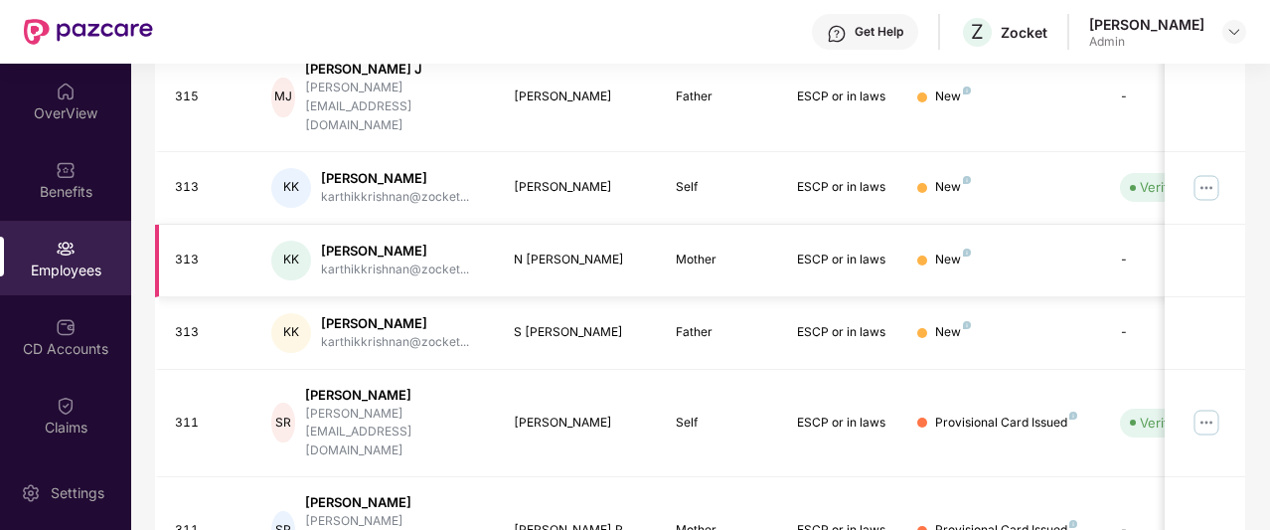
scroll to position [687, 0]
